Goal: Understand process/instructions: Learn how to perform a task or action

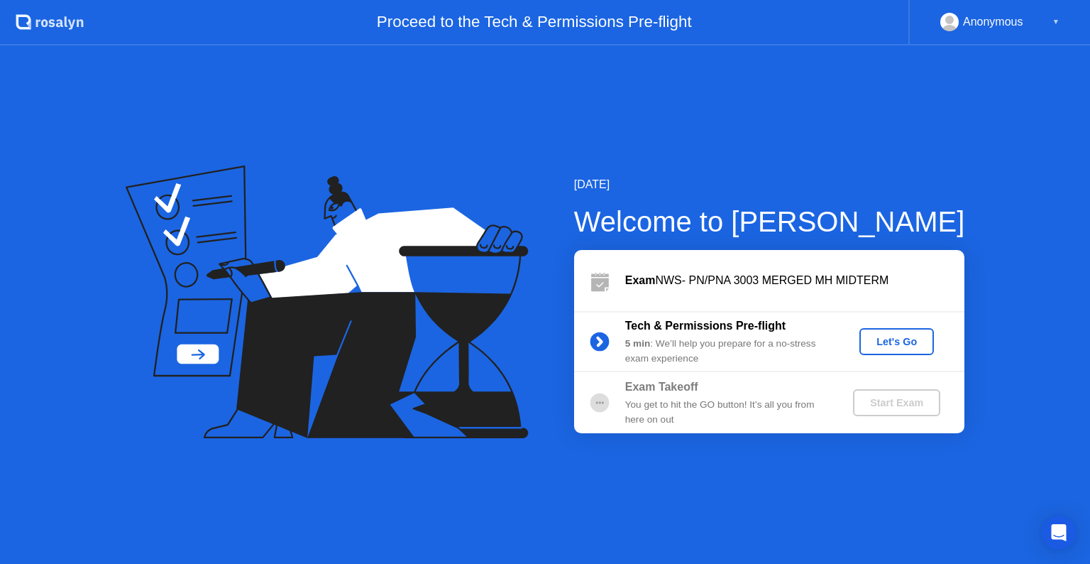
click at [888, 343] on div "Let's Go" at bounding box center [896, 341] width 63 height 11
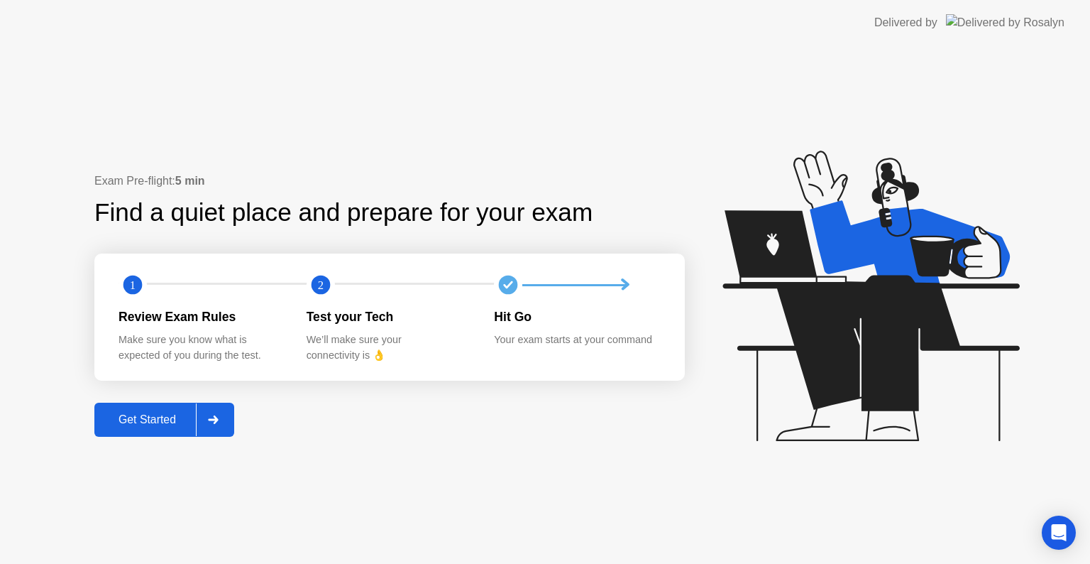
click at [142, 418] on div "Get Started" at bounding box center [147, 419] width 97 height 13
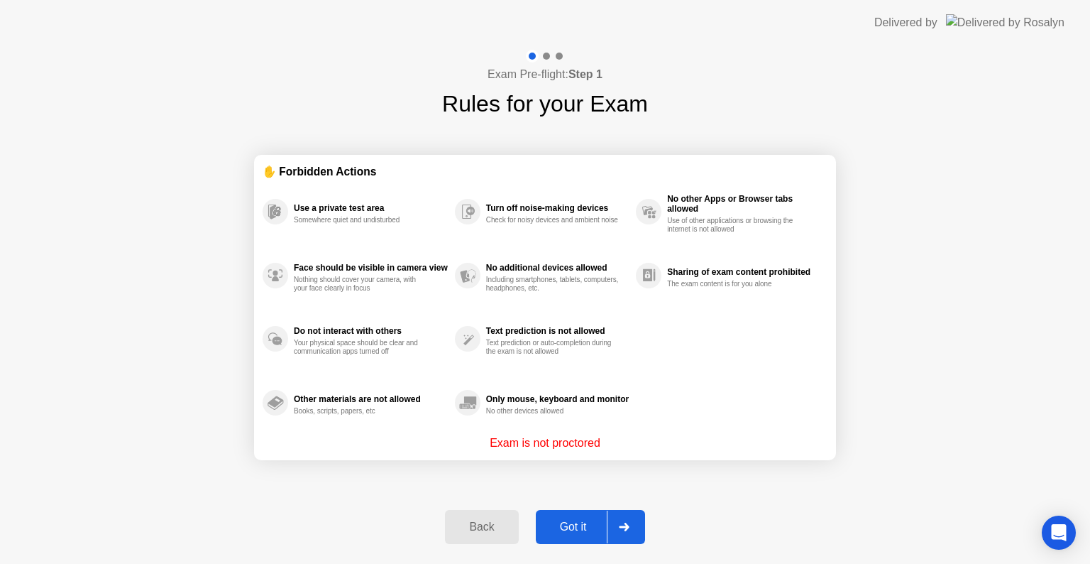
click at [562, 520] on div "Got it" at bounding box center [573, 526] width 67 height 13
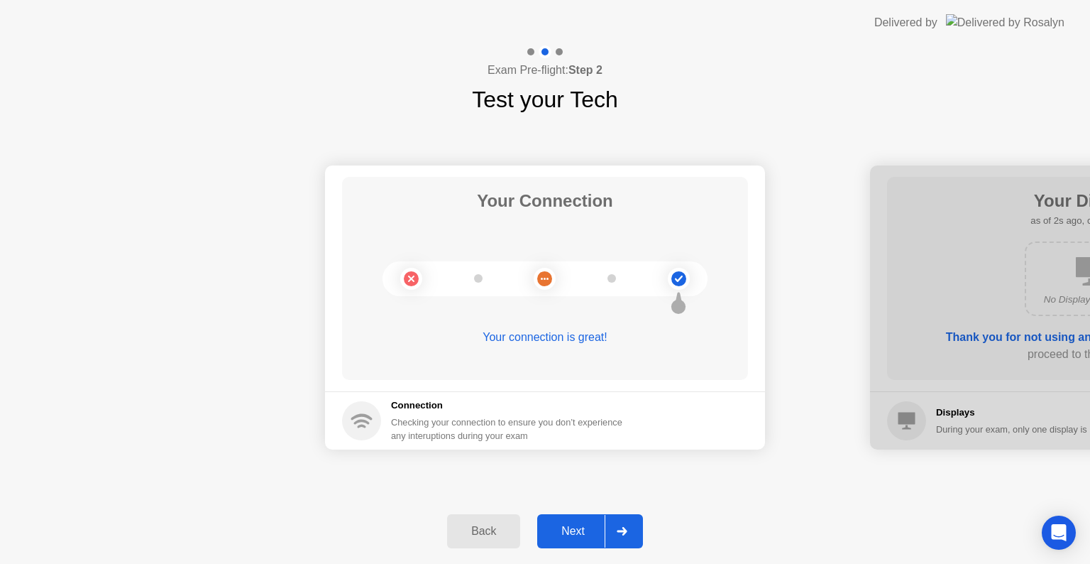
click at [571, 532] on div "Next" at bounding box center [573, 531] width 63 height 13
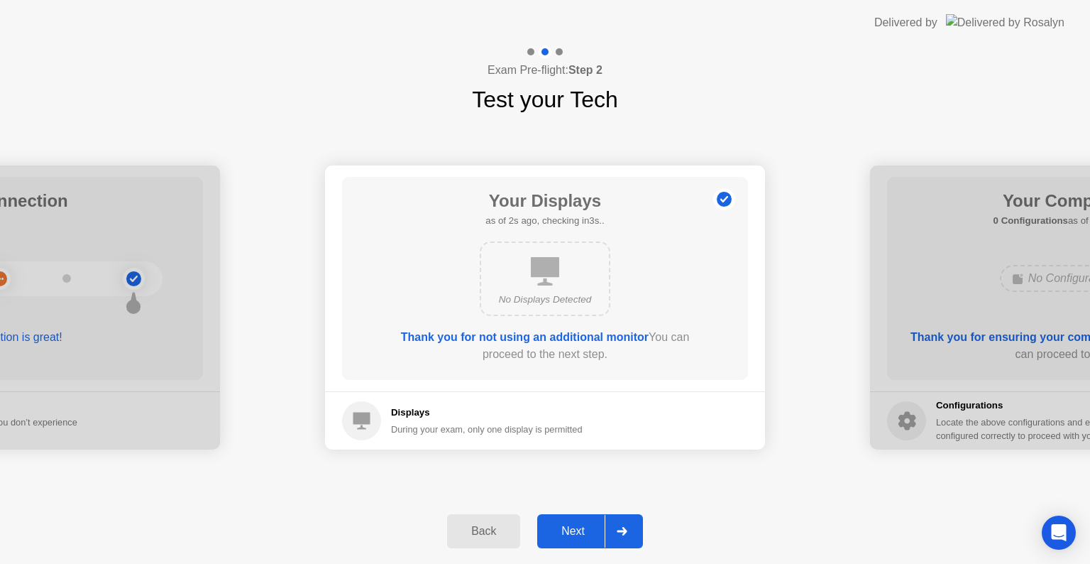
click at [571, 532] on div "Next" at bounding box center [573, 531] width 63 height 13
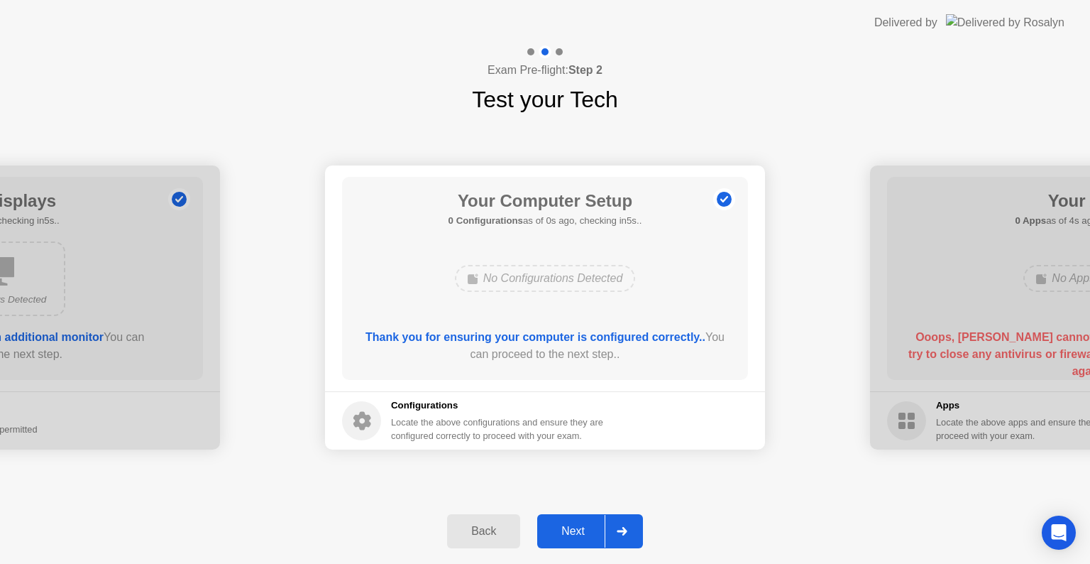
click at [571, 532] on div "Next" at bounding box center [573, 531] width 63 height 13
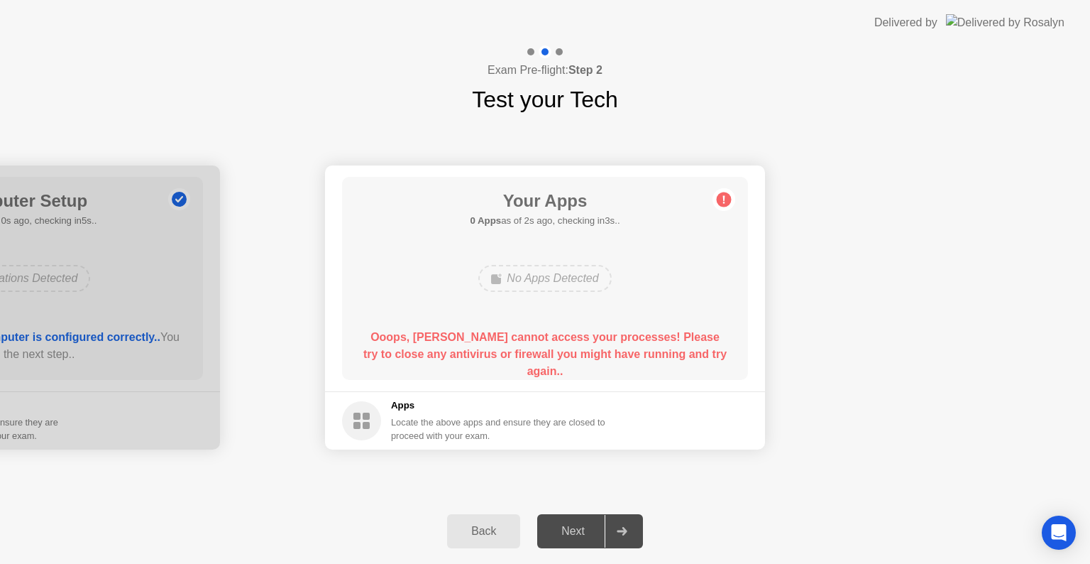
click at [633, 532] on div at bounding box center [622, 531] width 34 height 33
click at [145, 385] on div at bounding box center [0, 307] width 440 height 284
click at [501, 525] on div "Back" at bounding box center [483, 531] width 65 height 13
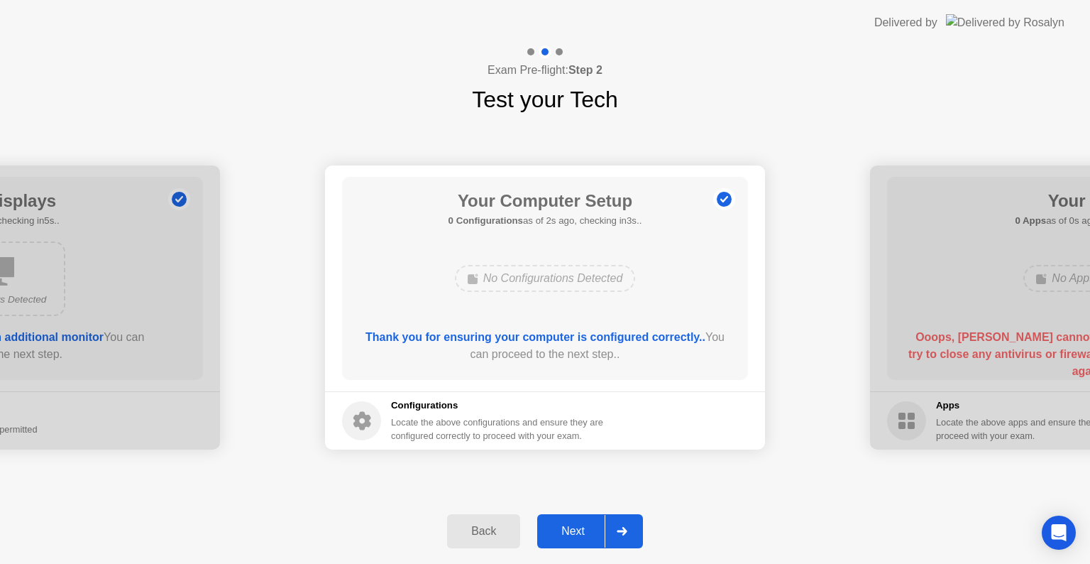
click at [591, 531] on div "Next" at bounding box center [573, 531] width 63 height 13
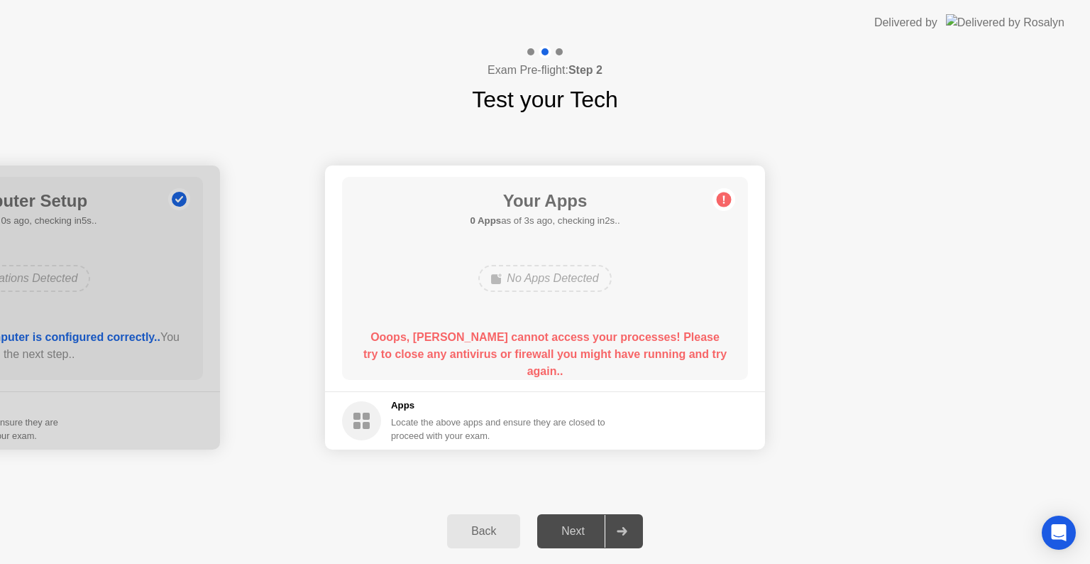
click at [554, 537] on div "Next" at bounding box center [573, 531] width 63 height 13
click at [580, 503] on div "Back Next" at bounding box center [545, 530] width 1090 height 65
click at [626, 525] on div at bounding box center [622, 531] width 34 height 33
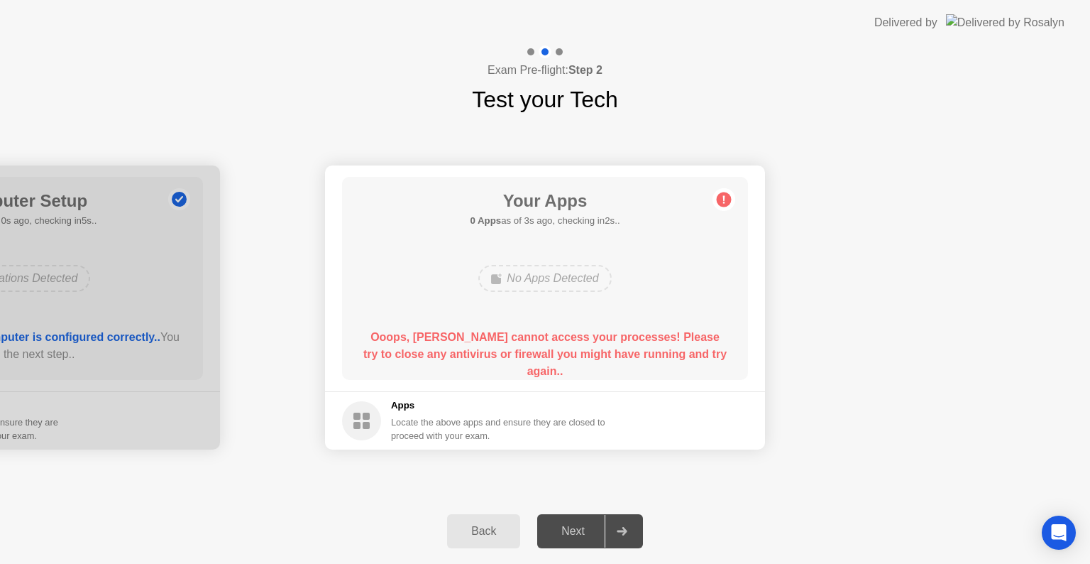
click at [626, 525] on div at bounding box center [622, 531] width 34 height 33
click at [475, 535] on div "Back" at bounding box center [483, 531] width 65 height 13
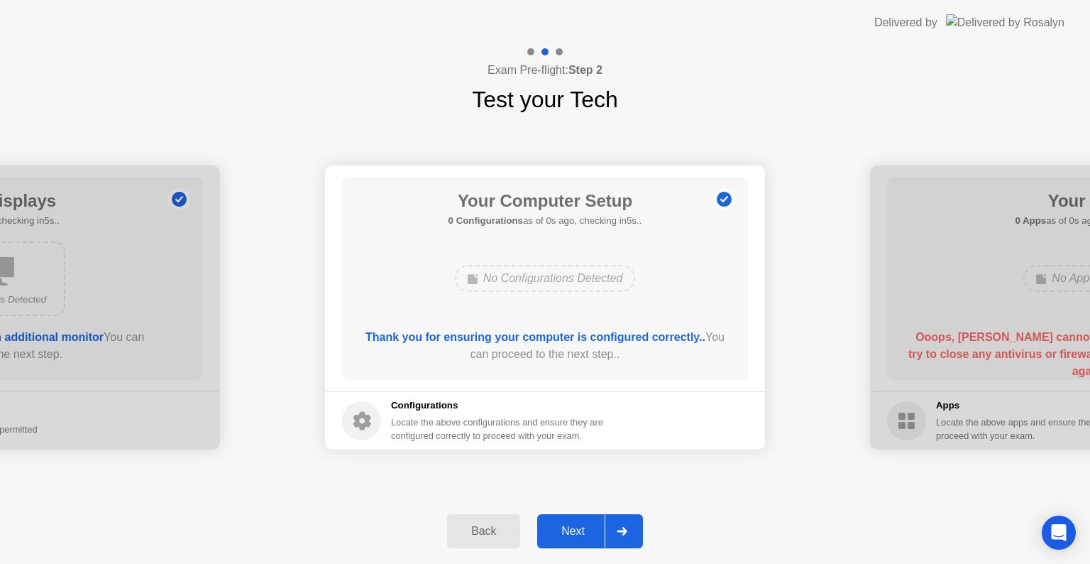
click at [475, 535] on div "Back" at bounding box center [483, 531] width 65 height 13
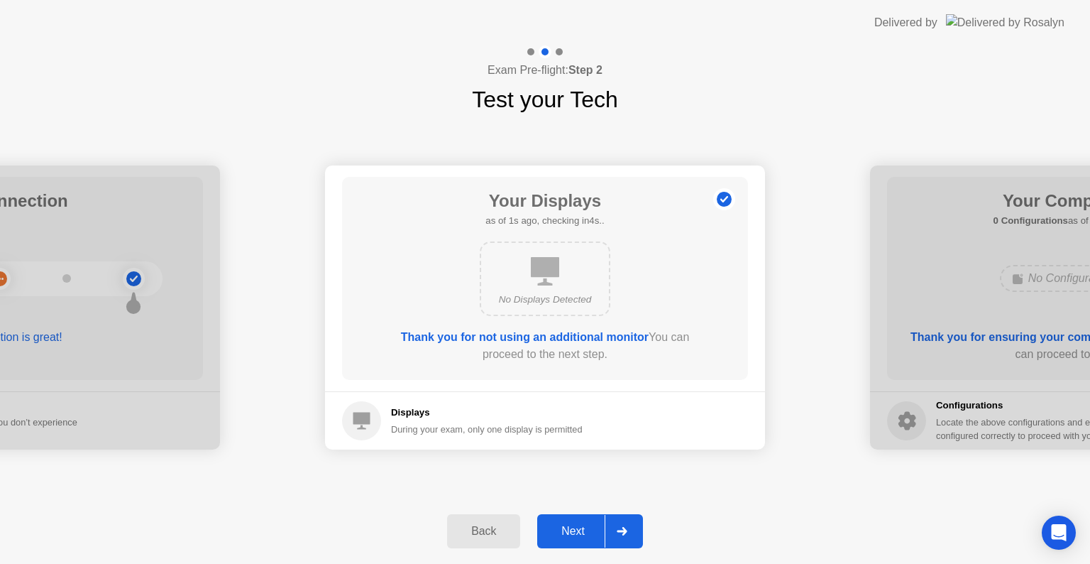
click at [568, 537] on div "Next" at bounding box center [573, 531] width 63 height 13
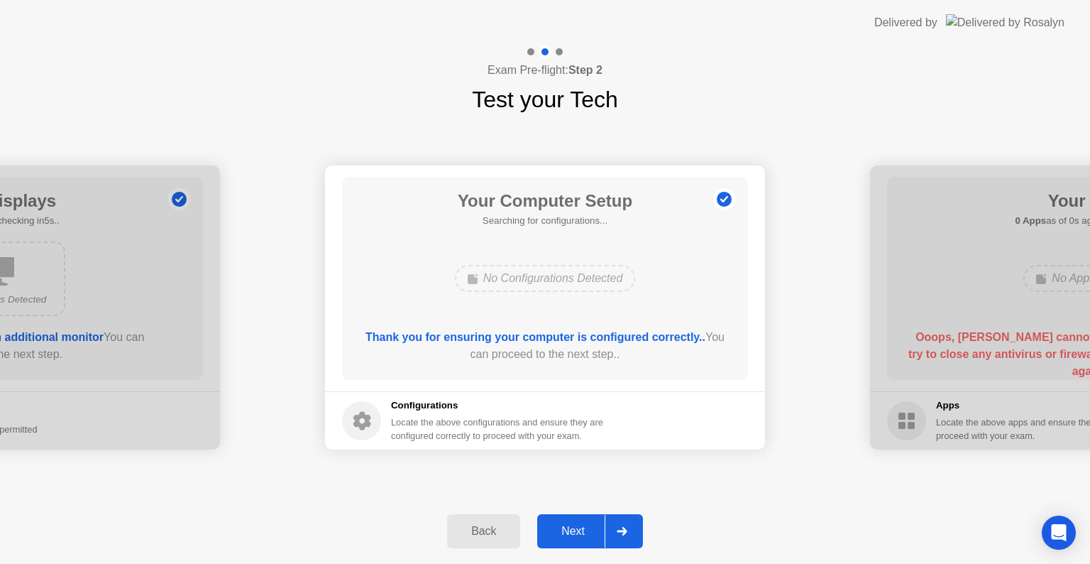
click at [568, 537] on div "Next" at bounding box center [573, 531] width 63 height 13
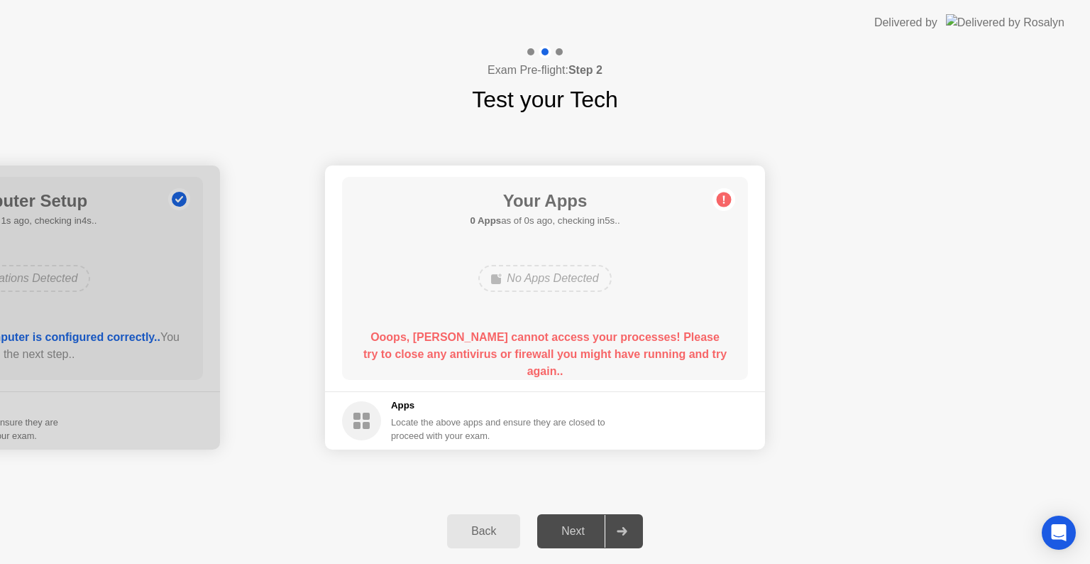
click at [568, 537] on div "Next" at bounding box center [573, 531] width 63 height 13
click at [637, 530] on div at bounding box center [622, 531] width 34 height 33
